Goal: Share content: Share content

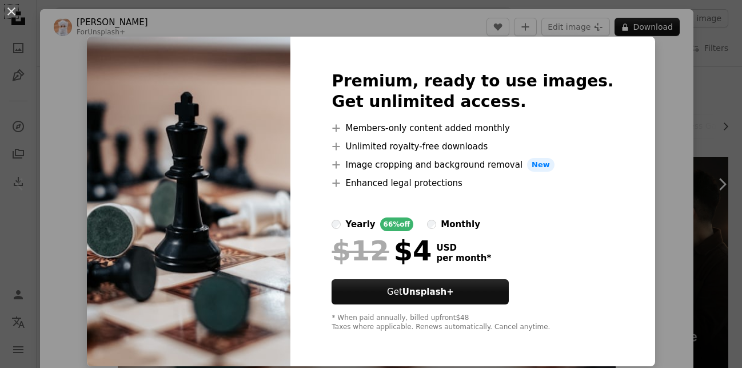
click at [649, 190] on div "An X shape Premium, ready to use images. Get unlimited access. A plus sign Memb…" at bounding box center [371, 184] width 742 height 368
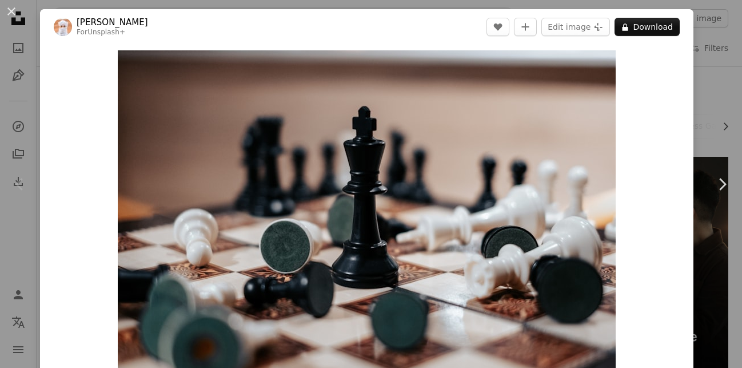
click at [697, 51] on div "An X shape Chevron left Chevron right Ahmed For Unsplash+ A heart A plus sign E…" at bounding box center [371, 184] width 742 height 368
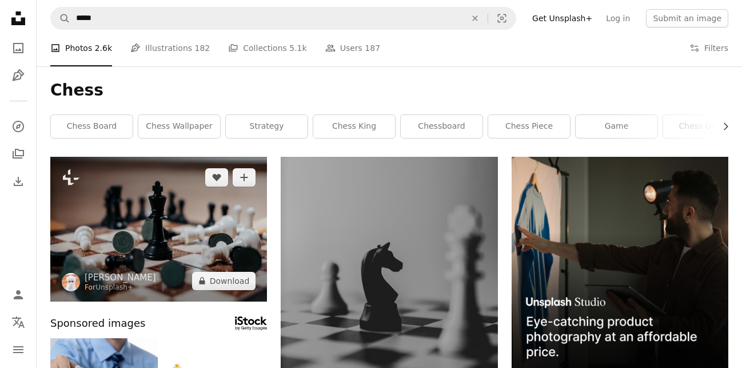
click at [190, 237] on img at bounding box center [158, 229] width 217 height 145
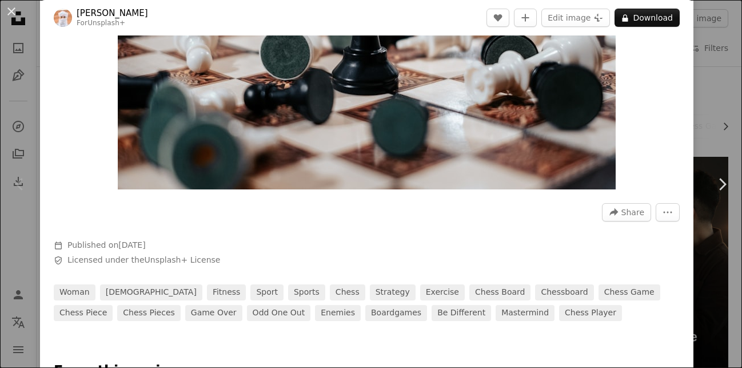
scroll to position [320, 0]
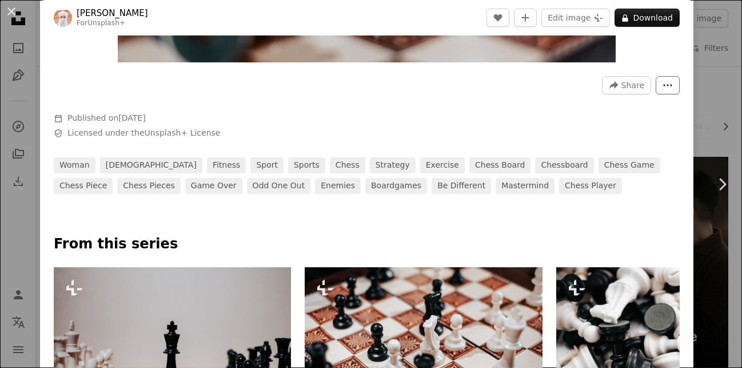
click at [672, 83] on button "More Actions" at bounding box center [668, 85] width 24 height 18
click at [488, 115] on dialog "An X shape Chevron left Chevron right Ahmed For Unsplash+ A heart A plus sign E…" at bounding box center [371, 184] width 742 height 368
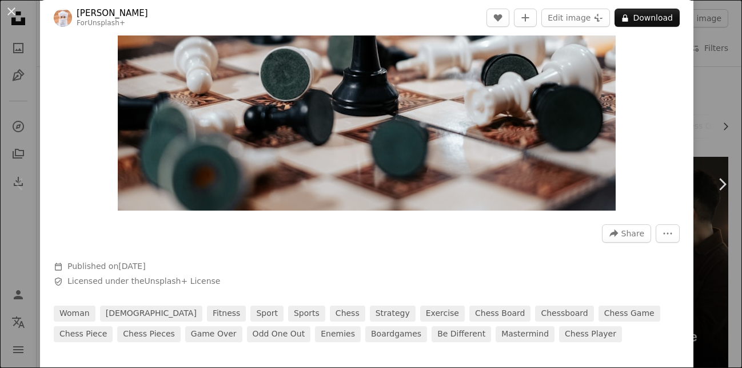
scroll to position [145, 0]
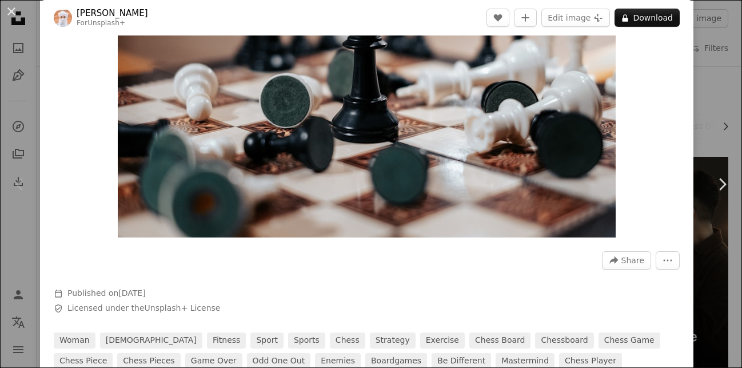
click at [481, 293] on div "A forward-right arrow Share More Actions Calendar outlined Published on [DATE] …" at bounding box center [366, 306] width 653 height 126
click at [627, 255] on span "Share" at bounding box center [632, 259] width 23 height 17
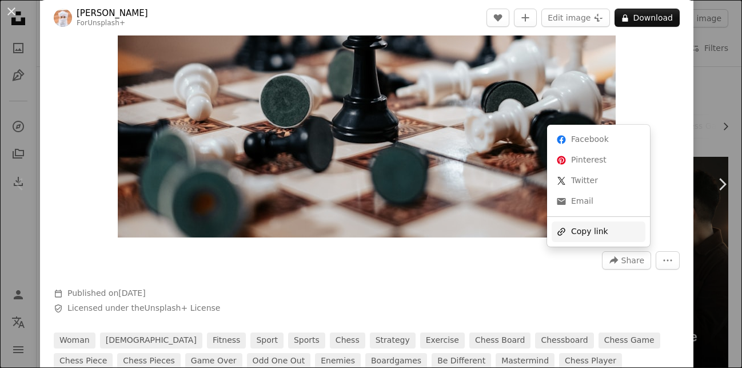
click at [617, 236] on div "A URL sharing icon (chains) Copy link" at bounding box center [599, 231] width 94 height 21
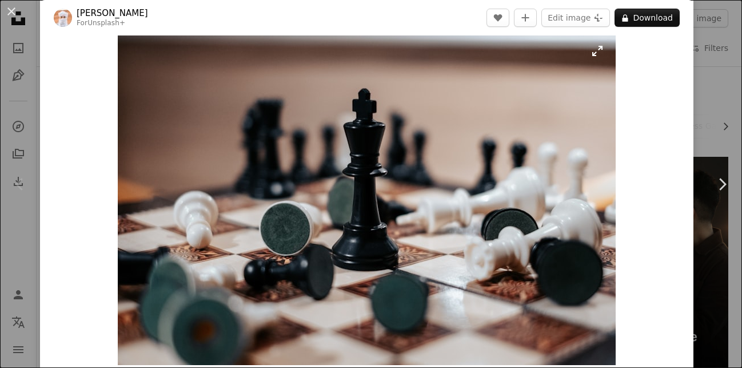
scroll to position [0, 0]
